Goal: Register for event/course

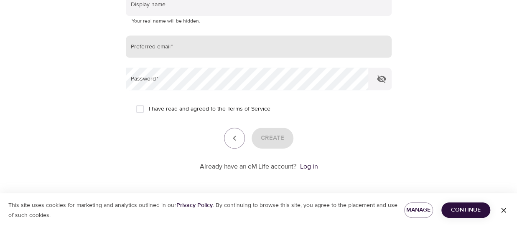
scroll to position [206, 0]
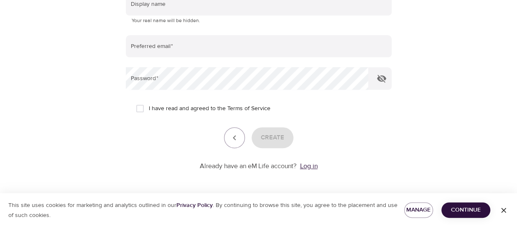
click at [307, 164] on link "Log in" at bounding box center [309, 166] width 18 height 8
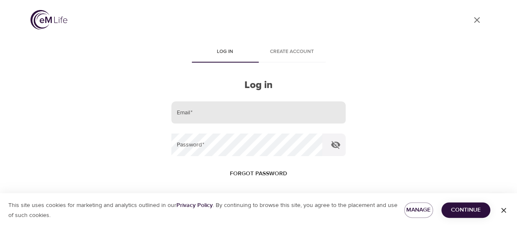
click at [204, 113] on input "email" at bounding box center [258, 113] width 174 height 23
type input "[PERSON_NAME][EMAIL_ADDRESS][PERSON_NAME][DOMAIN_NAME]"
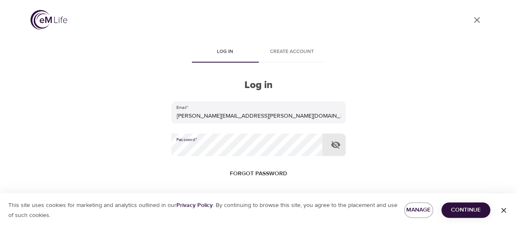
click at [455, 207] on span "Continue" at bounding box center [466, 210] width 36 height 10
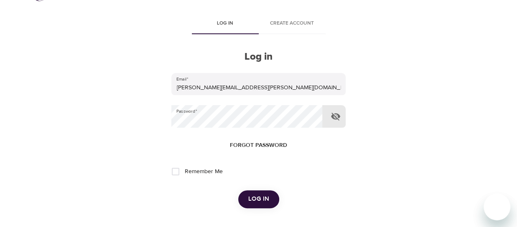
scroll to position [42, 0]
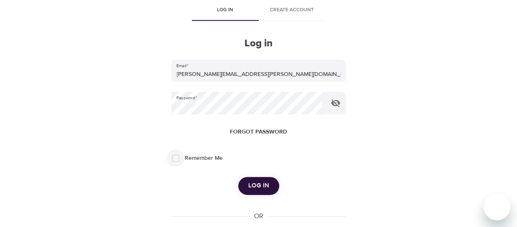
click at [177, 161] on input "Remember Me" at bounding box center [176, 159] width 18 height 18
checkbox input "true"
click at [261, 187] on span "Log in" at bounding box center [258, 186] width 21 height 11
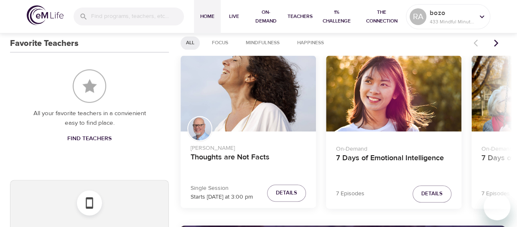
scroll to position [460, 0]
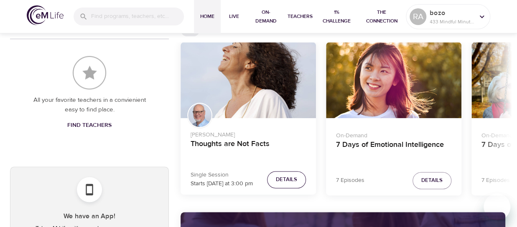
click at [285, 178] on span "Details" at bounding box center [286, 180] width 21 height 10
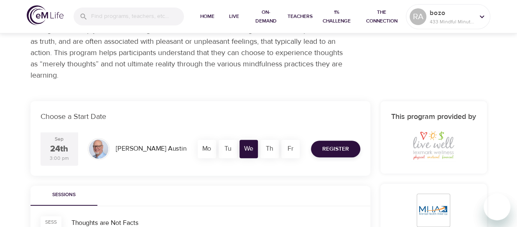
scroll to position [137, 0]
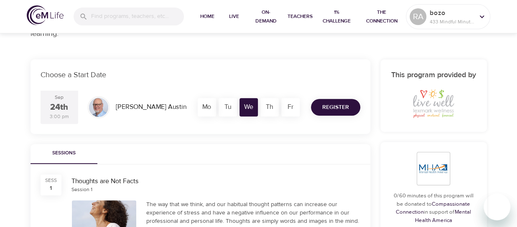
click at [328, 106] on span "Register" at bounding box center [335, 107] width 27 height 10
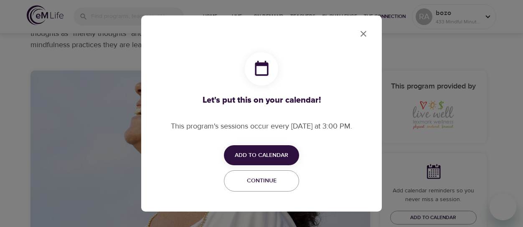
checkbox input "true"
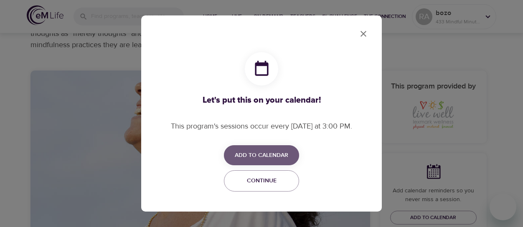
click at [259, 154] on span "Add to Calendar" at bounding box center [261, 155] width 53 height 10
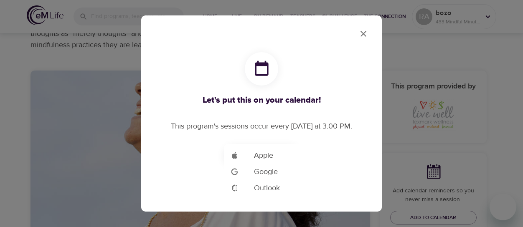
click at [271, 189] on span "Outlook" at bounding box center [267, 188] width 26 height 11
click at [364, 33] on div at bounding box center [261, 113] width 523 height 227
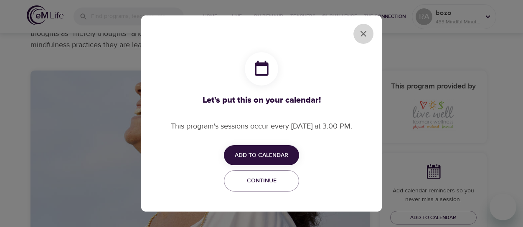
click at [363, 32] on icon "close" at bounding box center [364, 34] width 6 height 6
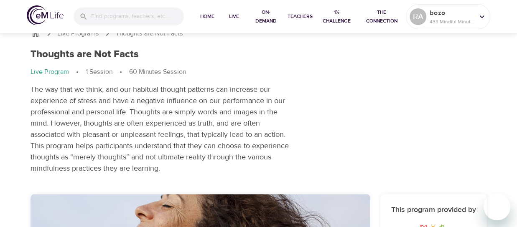
scroll to position [0, 0]
